Goal: Information Seeking & Learning: Learn about a topic

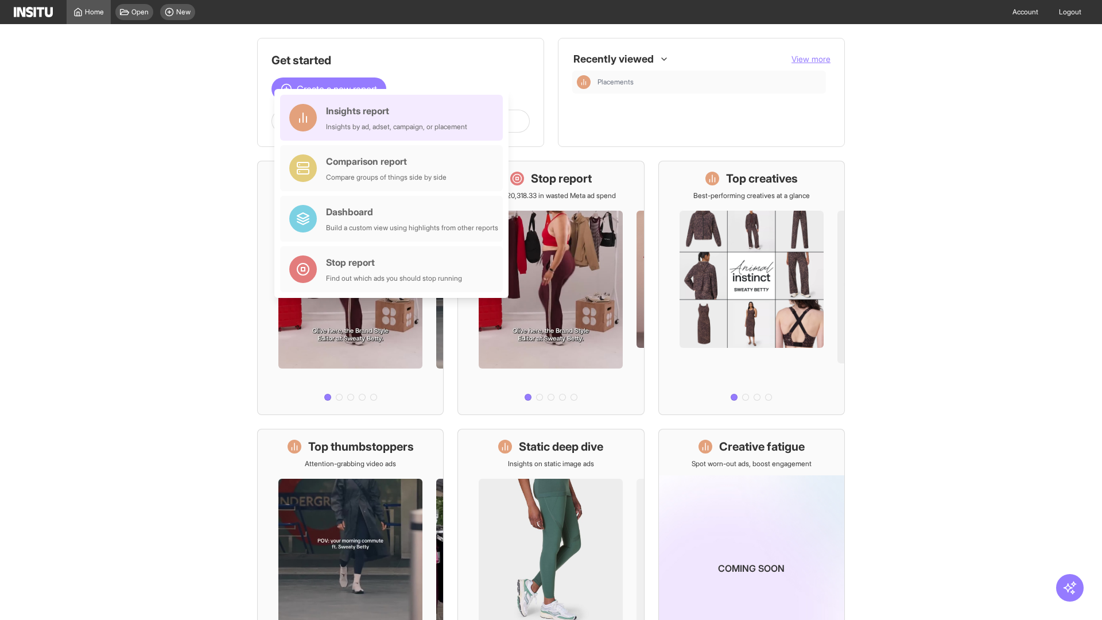
click at [394, 118] on div "Insights report Insights by ad, adset, campaign, or placement" at bounding box center [396, 118] width 141 height 28
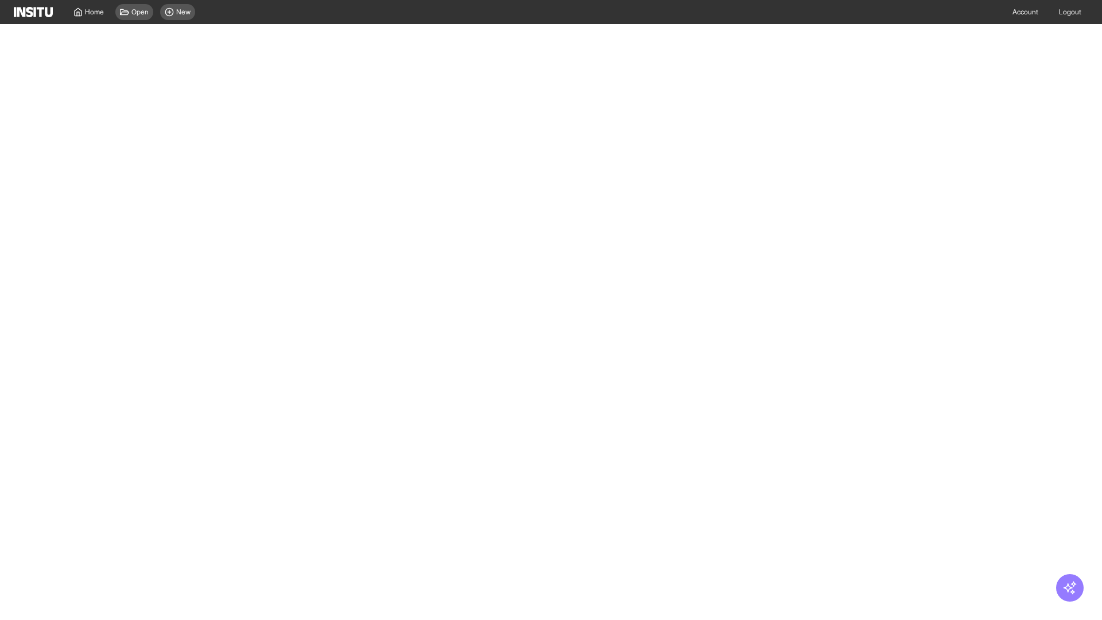
select select "**"
